Goal: Task Accomplishment & Management: Use online tool/utility

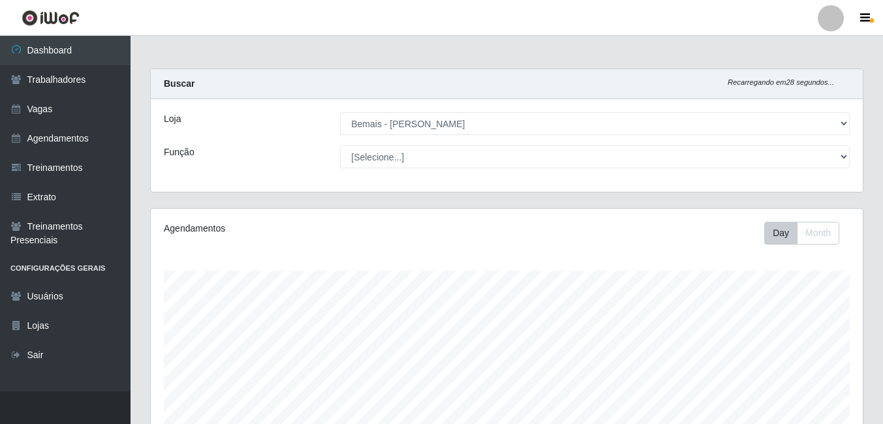
select select "230"
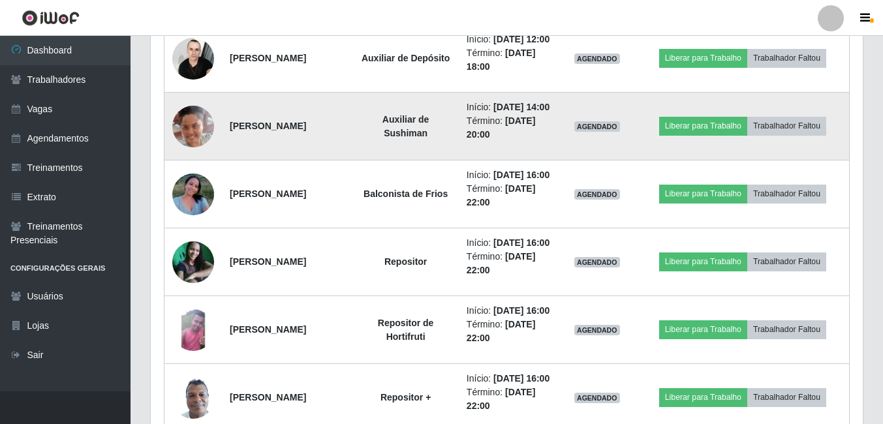
scroll to position [732, 0]
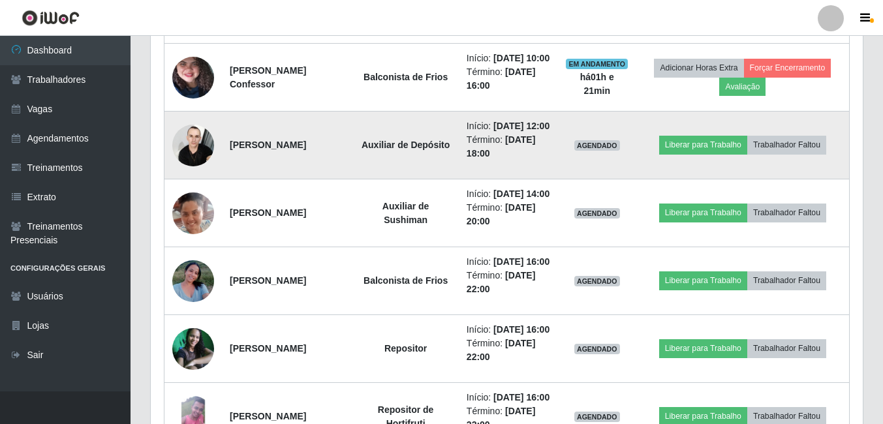
click at [199, 173] on img at bounding box center [193, 144] width 42 height 55
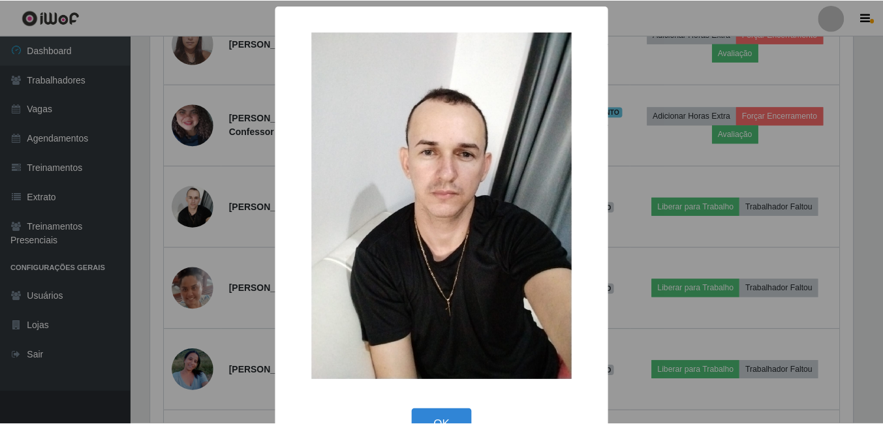
scroll to position [38, 0]
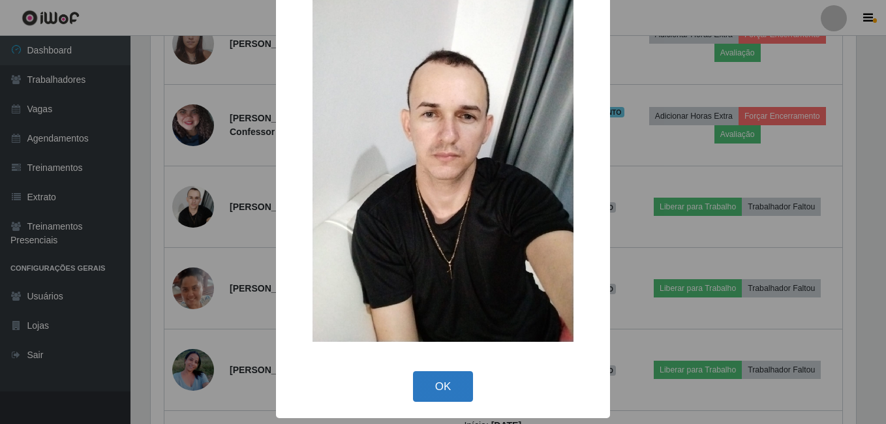
click at [450, 386] on button "OK" at bounding box center [443, 386] width 61 height 31
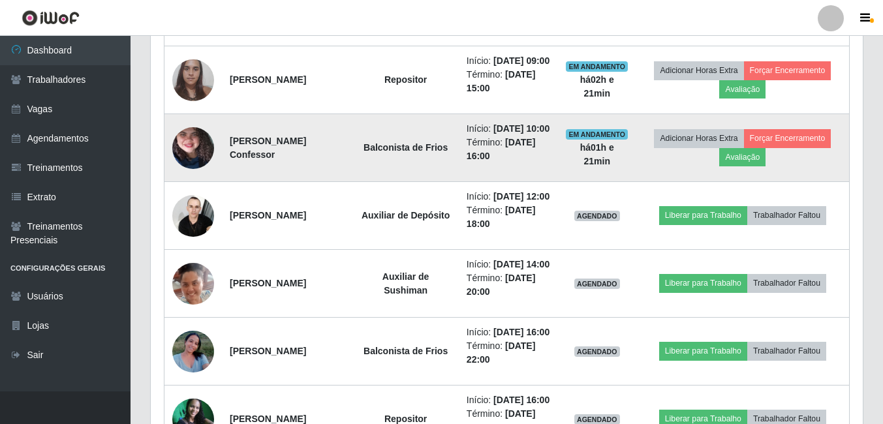
scroll to position [667, 0]
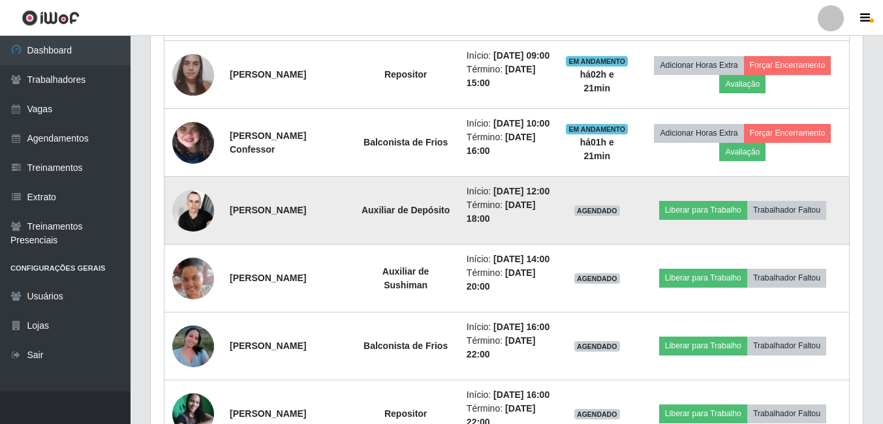
drag, startPoint x: 230, startPoint y: 271, endPoint x: 347, endPoint y: 281, distance: 118.0
click at [347, 245] on td "[PERSON_NAME]" at bounding box center [287, 211] width 131 height 68
drag, startPoint x: 347, startPoint y: 281, endPoint x: 407, endPoint y: 295, distance: 61.0
click at [407, 245] on td "Auxiliar de Depósito" at bounding box center [405, 211] width 106 height 68
drag, startPoint x: 437, startPoint y: 284, endPoint x: 380, endPoint y: 262, distance: 61.0
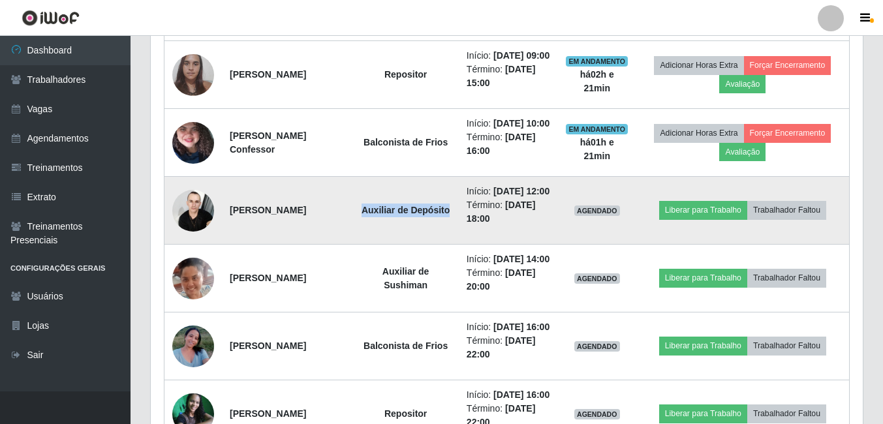
click at [380, 245] on td "Auxiliar de Depósito" at bounding box center [405, 211] width 106 height 68
drag, startPoint x: 471, startPoint y: 262, endPoint x: 503, endPoint y: 262, distance: 32.0
click at [503, 198] on li "Início: [DATE] 12:00" at bounding box center [509, 192] width 84 height 14
drag, startPoint x: 503, startPoint y: 262, endPoint x: 505, endPoint y: 289, distance: 26.8
click at [505, 245] on td "Início: [DATE] 12:00 Término: [DATE] 18:00" at bounding box center [508, 211] width 99 height 68
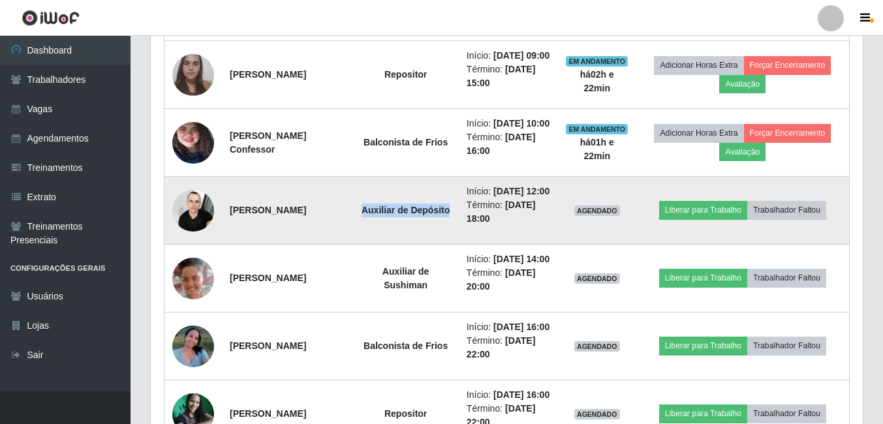
drag, startPoint x: 505, startPoint y: 289, endPoint x: 511, endPoint y: 288, distance: 6.6
click at [511, 226] on li "Término: [DATE] 18:00" at bounding box center [509, 211] width 84 height 27
drag, startPoint x: 511, startPoint y: 288, endPoint x: 456, endPoint y: 238, distance: 74.4
click at [456, 238] on tr "[PERSON_NAME] Auxiliar de Depósito Início: [DATE] 12:00 Término: [DATE] 18:00 A…" at bounding box center [506, 211] width 685 height 68
drag, startPoint x: 456, startPoint y: 238, endPoint x: 453, endPoint y: 251, distance: 13.3
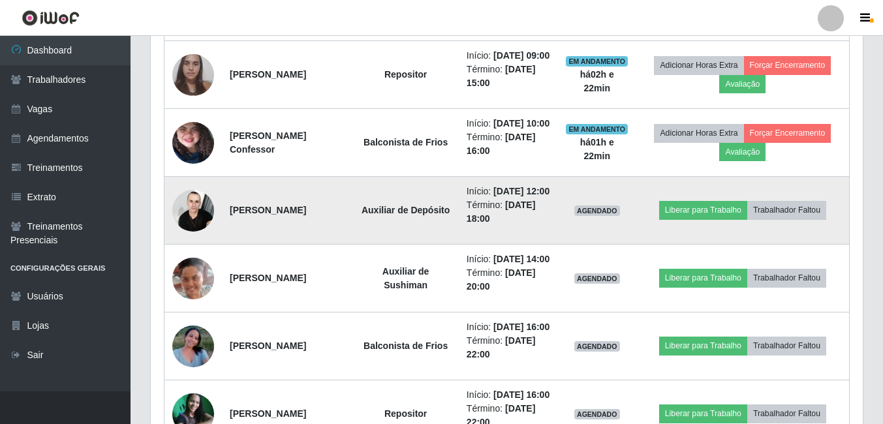
click at [453, 245] on td "Auxiliar de Depósito" at bounding box center [405, 211] width 106 height 68
drag, startPoint x: 383, startPoint y: 267, endPoint x: 508, endPoint y: 288, distance: 127.1
click at [508, 245] on tr "[PERSON_NAME] Auxiliar de Depósito Início: [DATE] 12:00 Término: [DATE] 18:00 A…" at bounding box center [506, 211] width 685 height 68
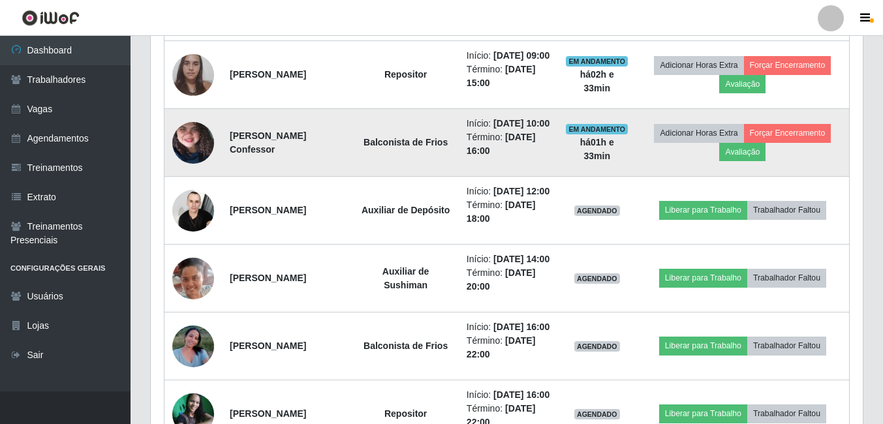
drag, startPoint x: 508, startPoint y: 288, endPoint x: 322, endPoint y: 199, distance: 206.1
click at [322, 177] on td "[PERSON_NAME] Confessor" at bounding box center [287, 143] width 131 height 68
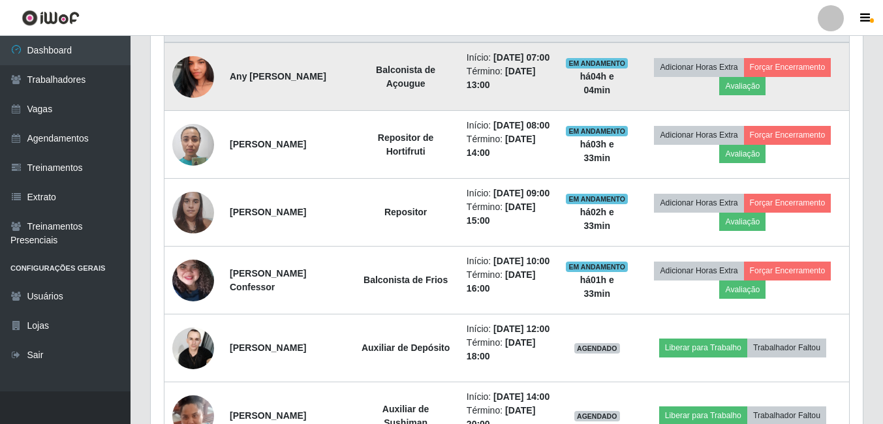
scroll to position [537, 0]
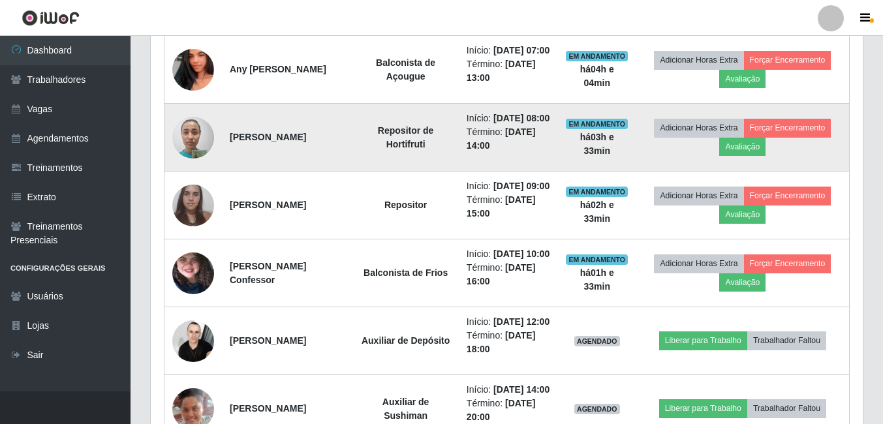
drag, startPoint x: 225, startPoint y: 155, endPoint x: 358, endPoint y: 151, distance: 133.2
click at [352, 151] on td "[PERSON_NAME]" at bounding box center [287, 138] width 131 height 68
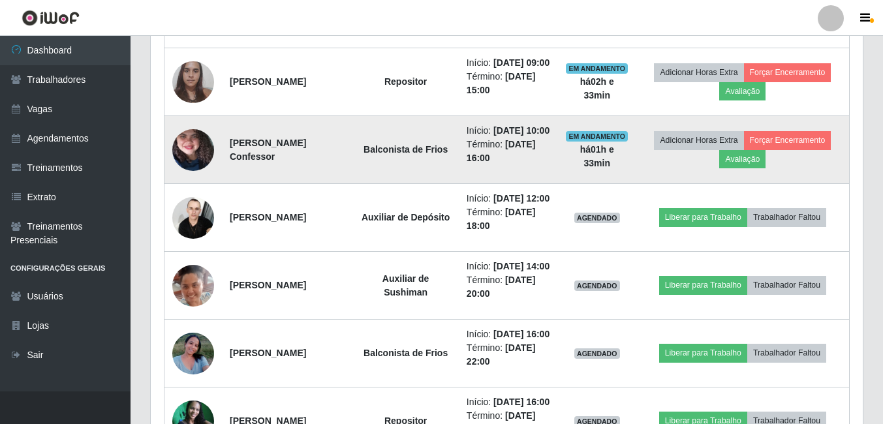
scroll to position [667, 0]
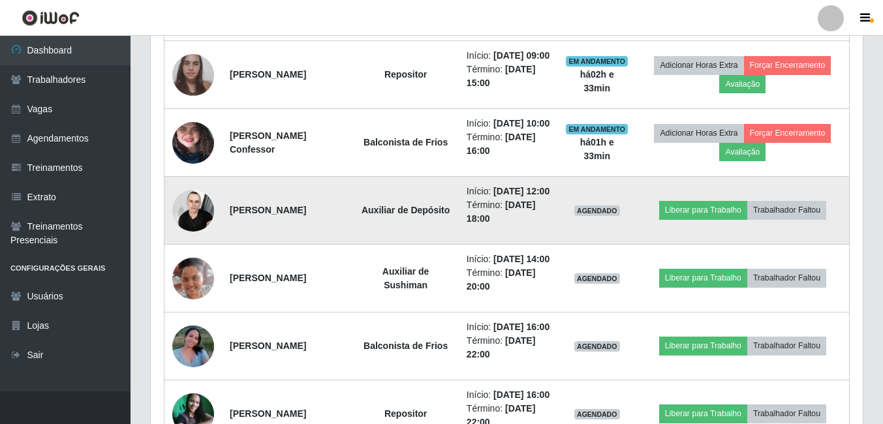
drag, startPoint x: 464, startPoint y: 262, endPoint x: 504, endPoint y: 257, distance: 40.2
click at [504, 245] on td "Início: [DATE] 12:00 Término: [DATE] 18:00" at bounding box center [508, 211] width 99 height 68
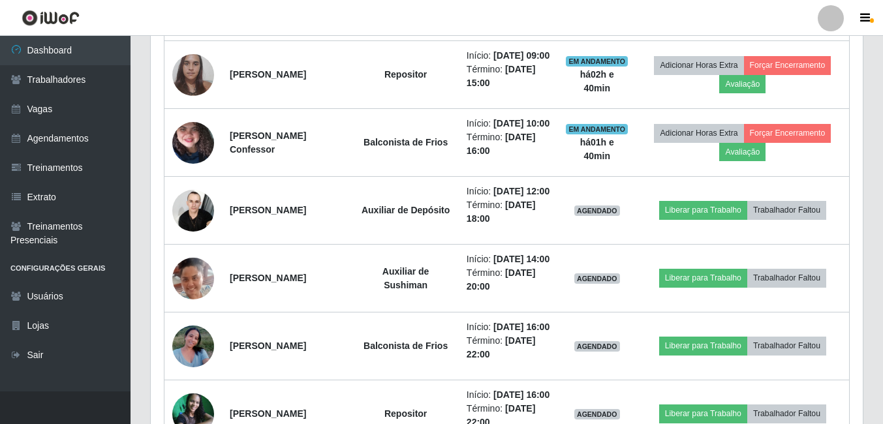
click at [876, 240] on div "Carregando... Buscar Recarregando em 19 segundos... Loja [Selecione...] Bemais …" at bounding box center [507, 210] width 753 height 1619
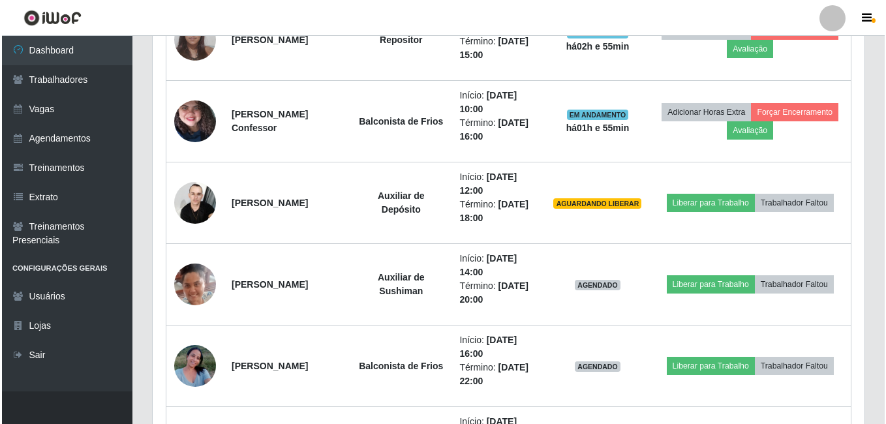
scroll to position [732, 0]
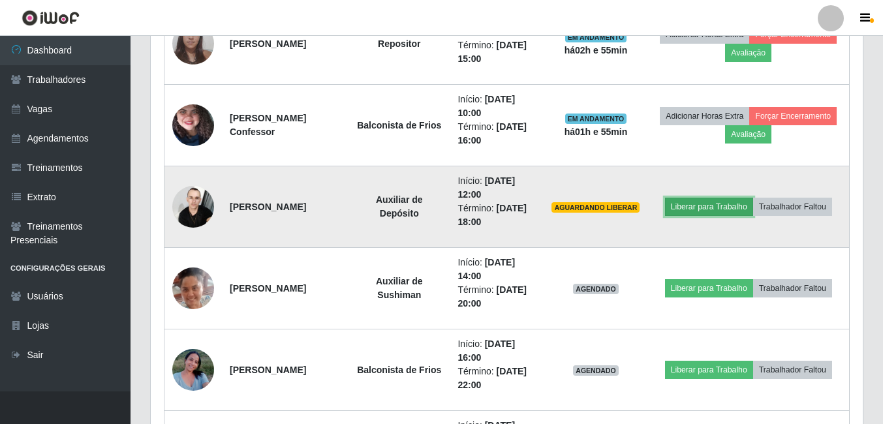
click at [731, 210] on button "Liberar para Trabalho" at bounding box center [709, 207] width 88 height 18
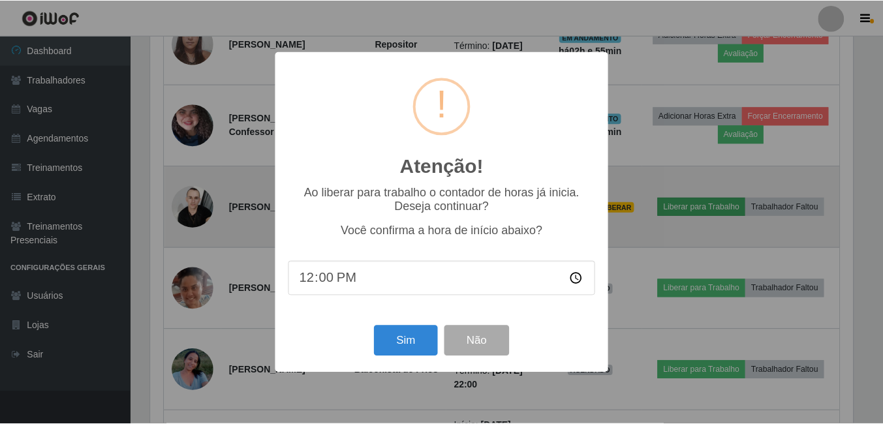
scroll to position [271, 706]
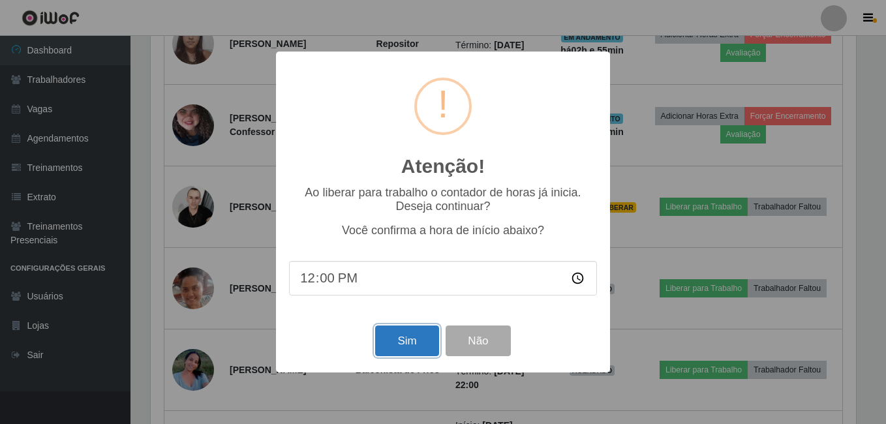
click at [413, 336] on button "Sim" at bounding box center [406, 341] width 63 height 31
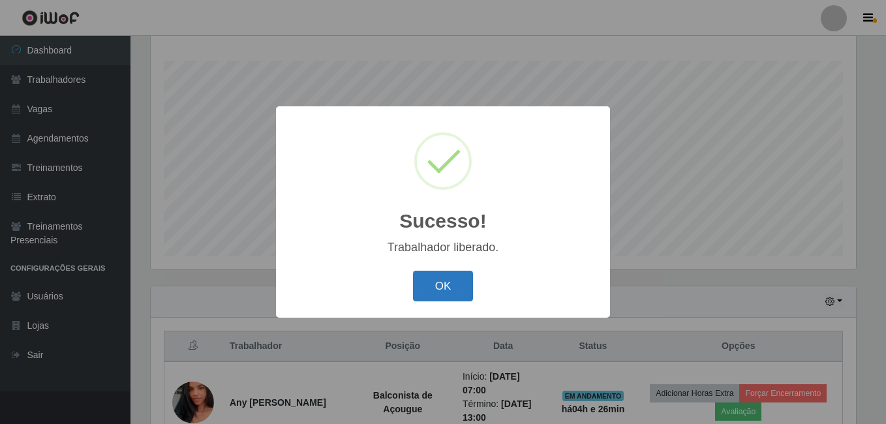
click at [439, 291] on button "OK" at bounding box center [443, 286] width 61 height 31
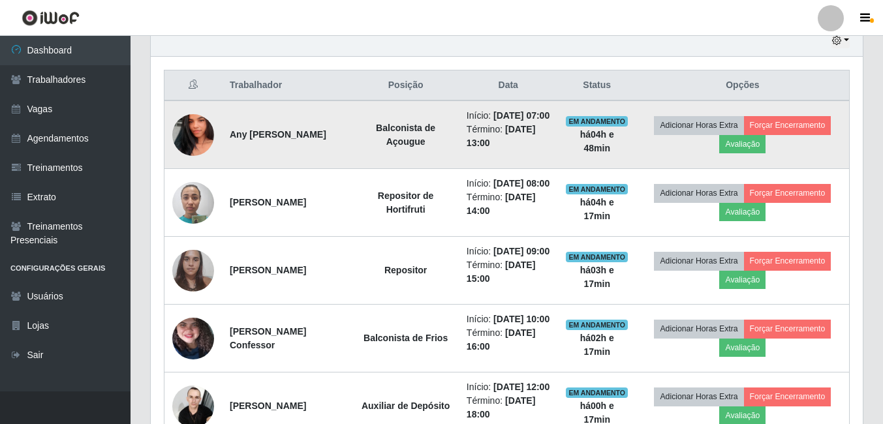
scroll to position [537, 0]
